Goal: Transaction & Acquisition: Purchase product/service

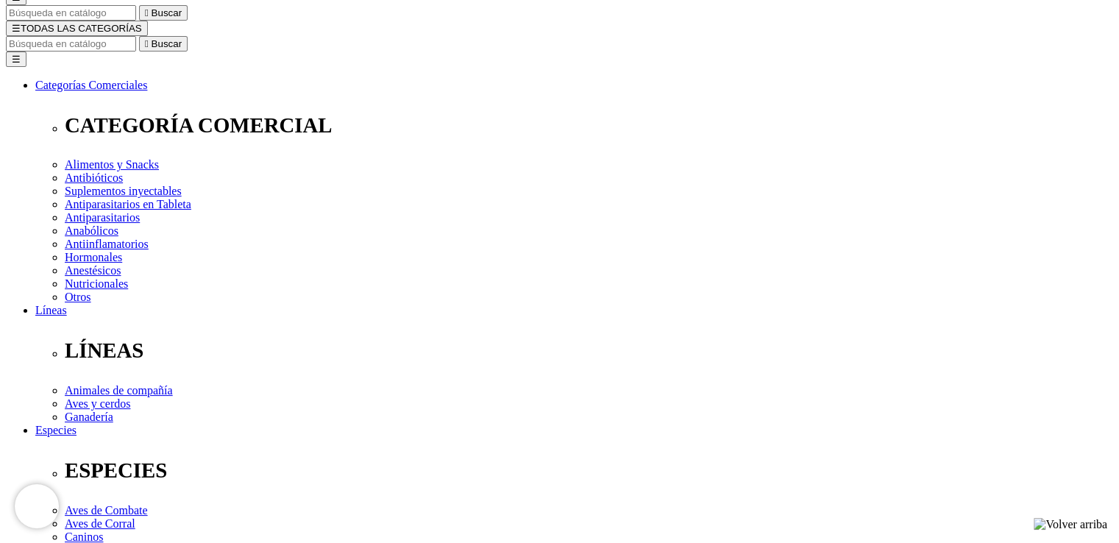
scroll to position [589, 0]
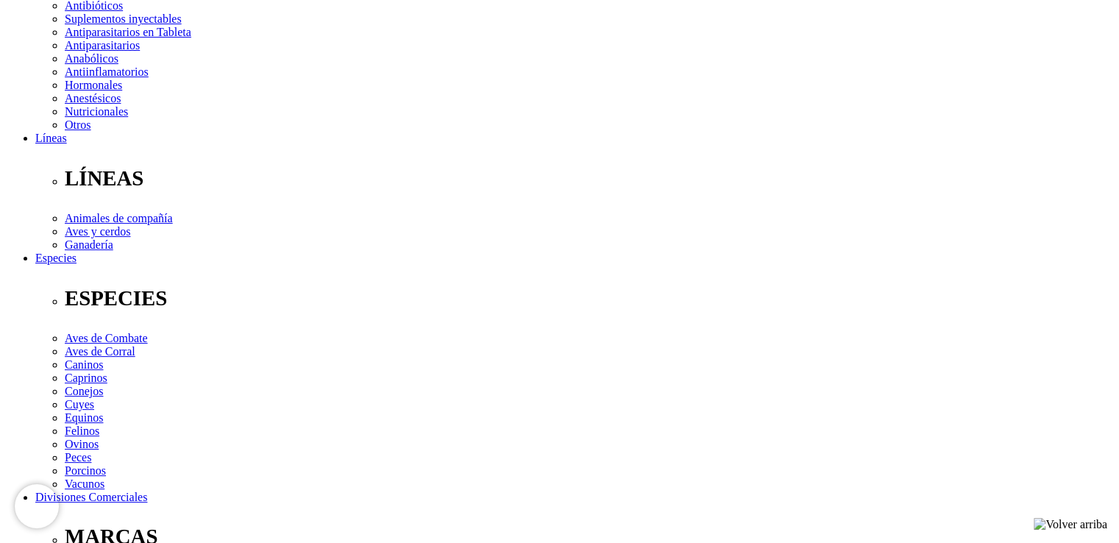
scroll to position [294, 0]
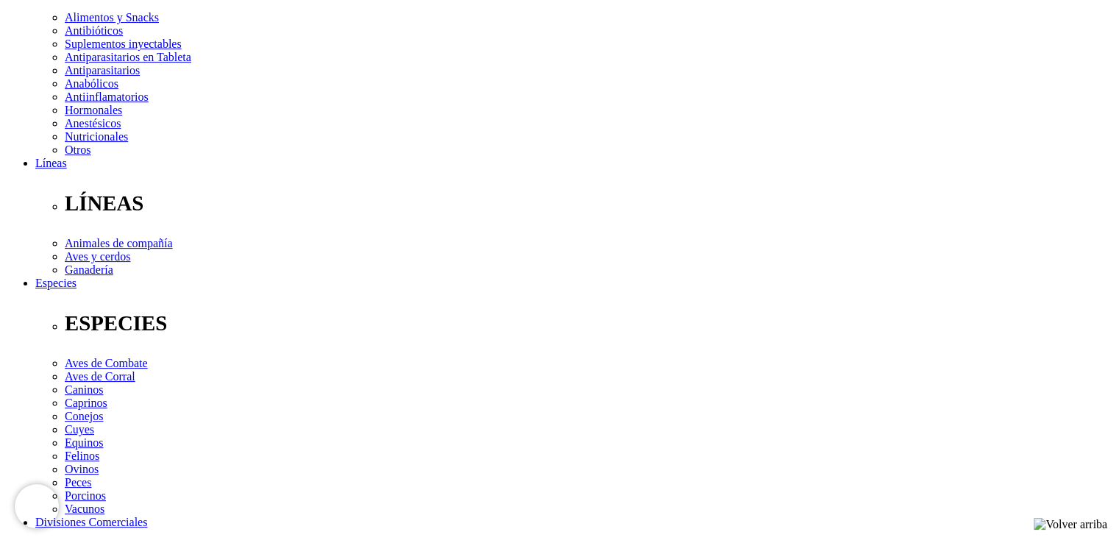
select select "189"
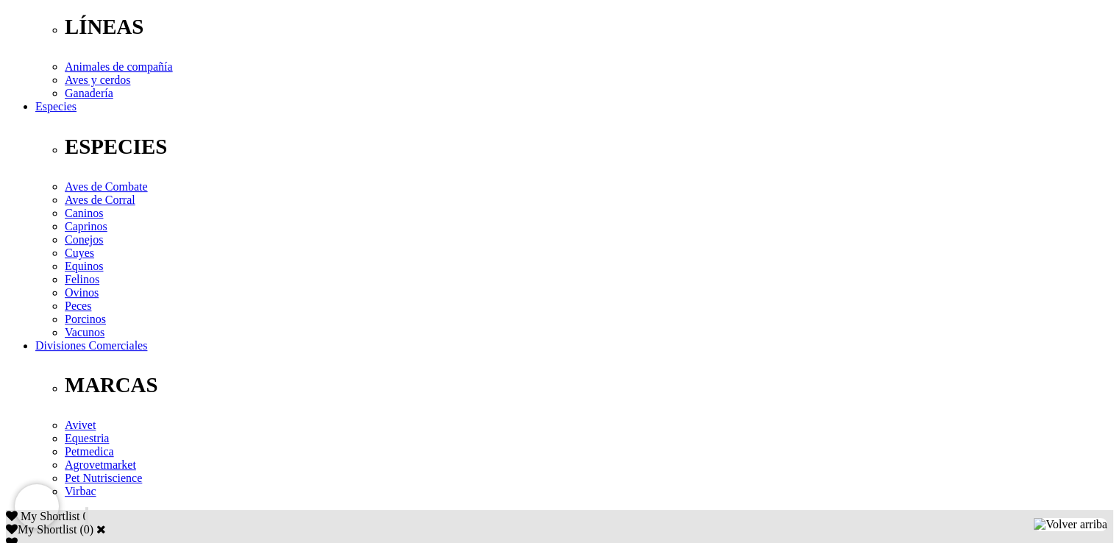
scroll to position [177, 0]
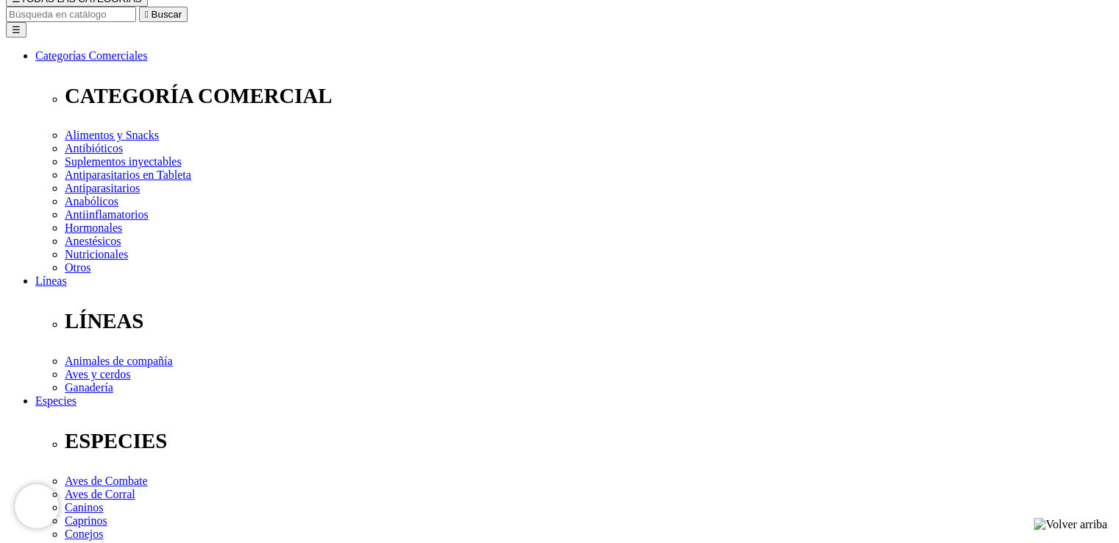
select select "36"
select select "189"
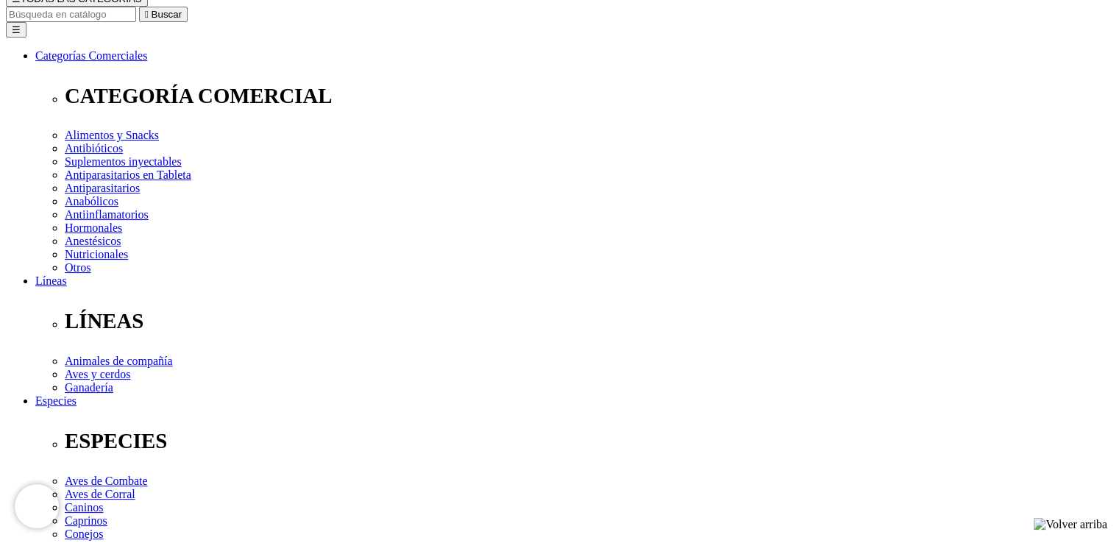
select select "189"
select select "54"
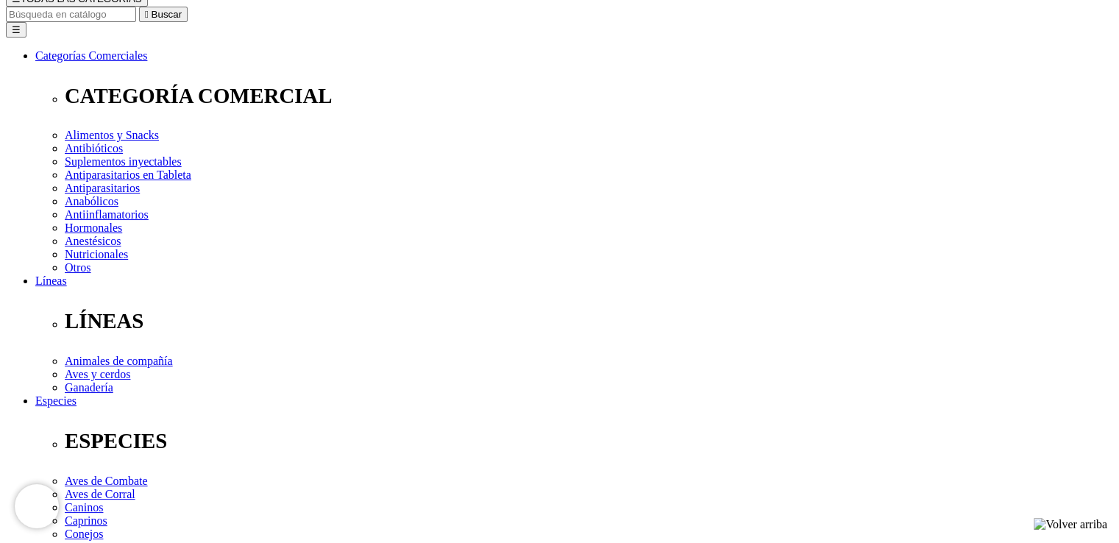
select select "54"
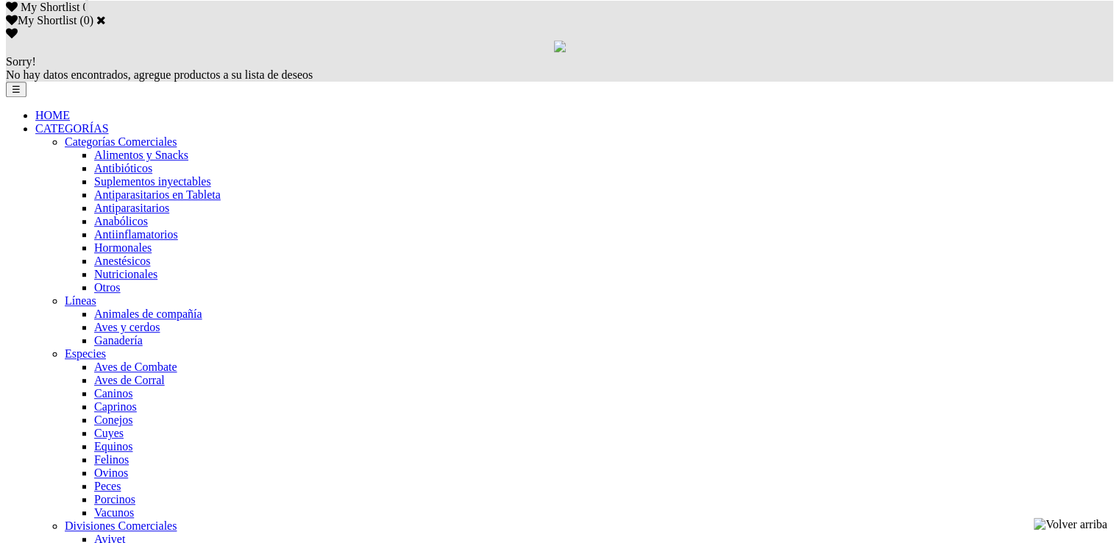
scroll to position [1092, 0]
